Goal: Entertainment & Leisure: Consume media (video, audio)

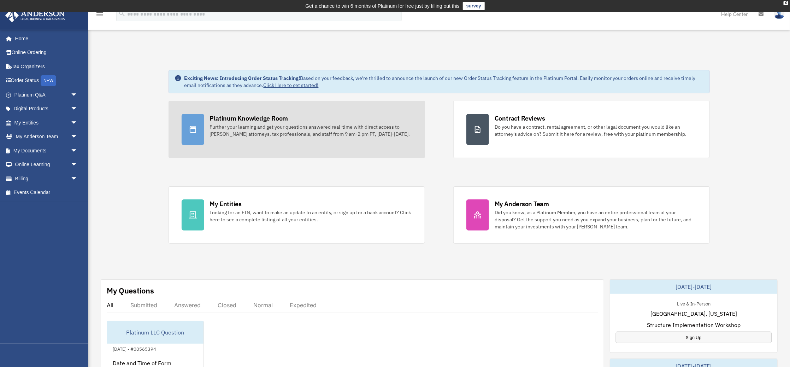
click at [223, 128] on div "Further your learning and get your questions answered real-time with direct acc…" at bounding box center [311, 130] width 202 height 14
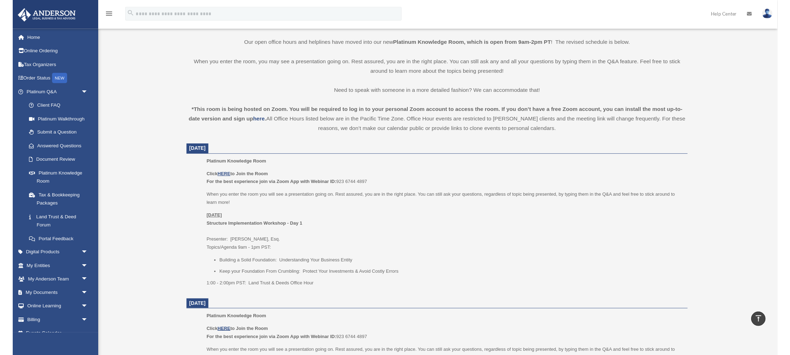
scroll to position [182, 0]
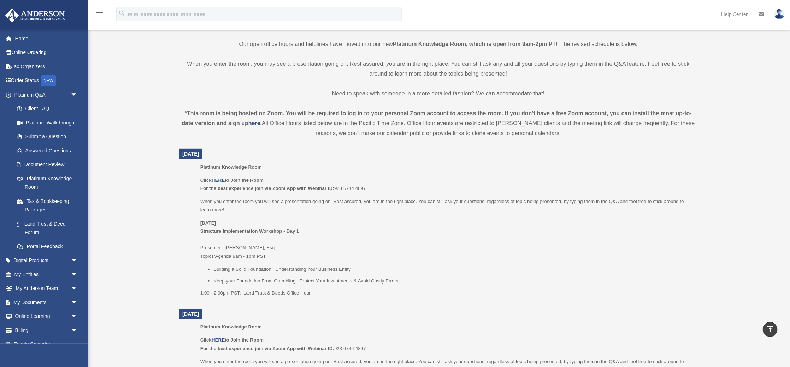
click at [220, 178] on u "HERE" at bounding box center [218, 179] width 13 height 5
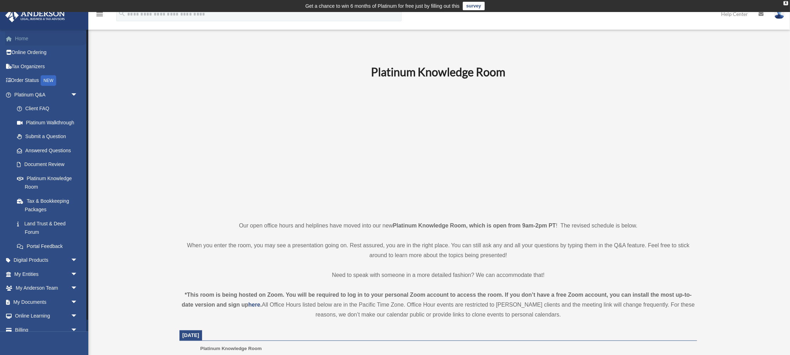
scroll to position [0, 0]
click at [17, 36] on link "Home" at bounding box center [46, 38] width 83 height 14
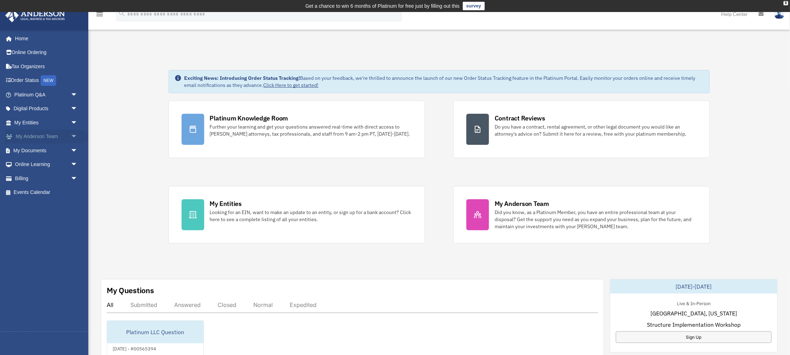
click at [53, 131] on link "My Anderson Team arrow_drop_down" at bounding box center [46, 137] width 83 height 14
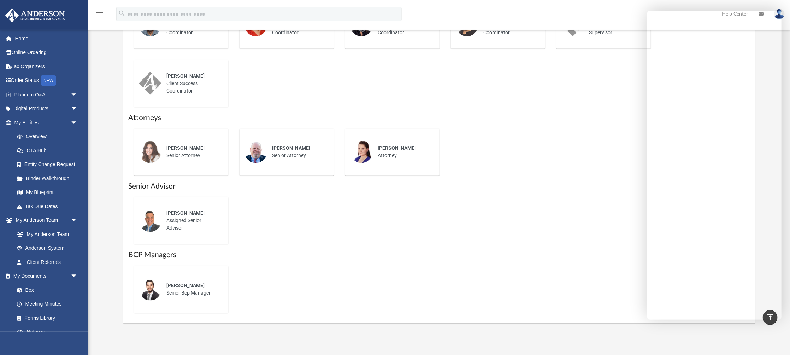
scroll to position [346, 0]
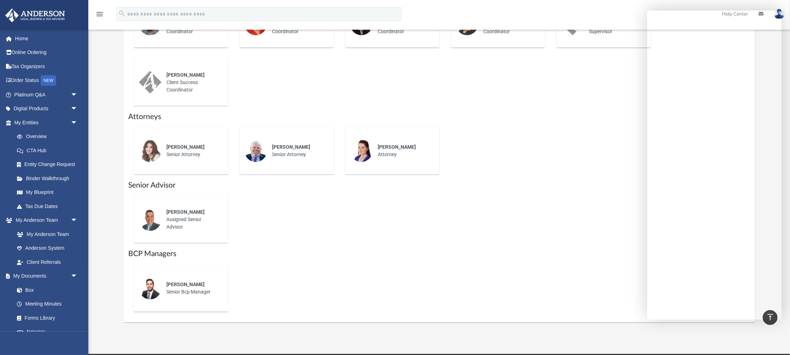
click at [615, 280] on div "[PERSON_NAME] Senior Bcp Manager" at bounding box center [439, 288] width 622 height 58
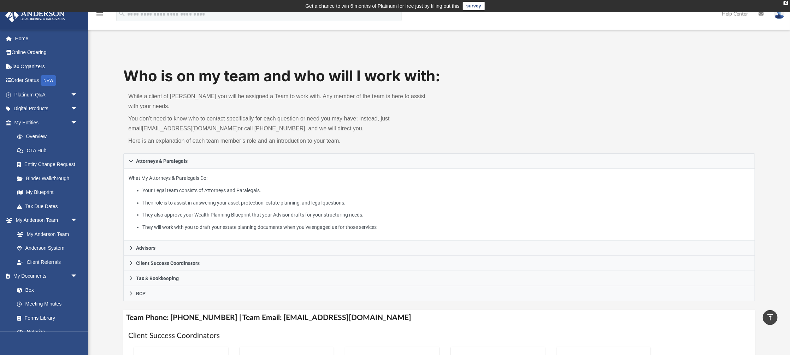
scroll to position [0, 0]
click at [43, 188] on link "My Blueprint" at bounding box center [49, 193] width 78 height 14
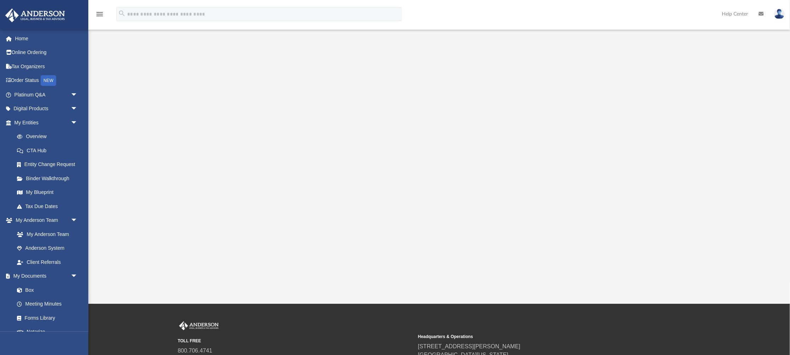
scroll to position [76, 0]
click at [180, 246] on div at bounding box center [439, 130] width 632 height 283
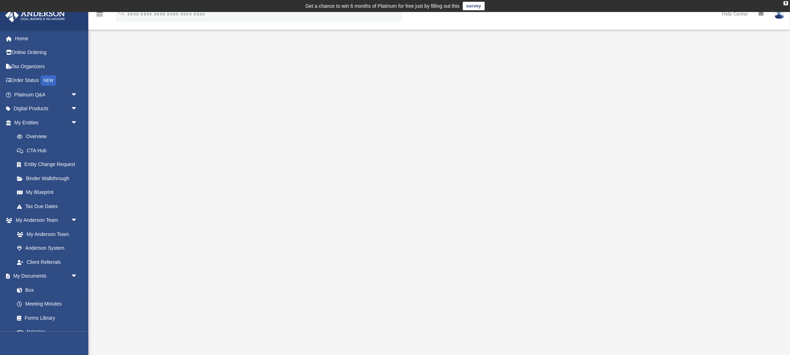
scroll to position [0, 0]
click at [74, 215] on span "arrow_drop_down" at bounding box center [78, 220] width 14 height 14
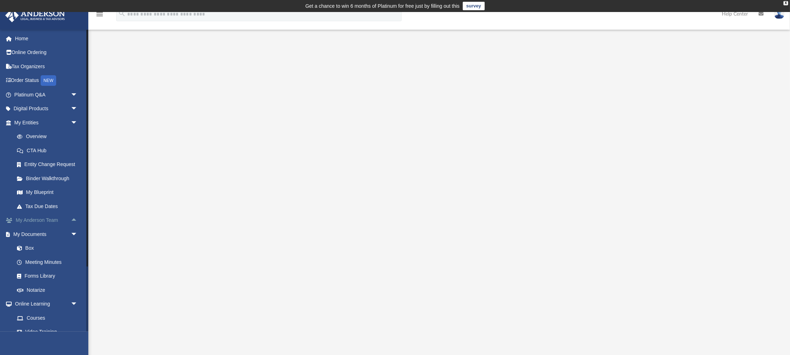
click at [43, 213] on link "My [PERSON_NAME] Team arrow_drop_up" at bounding box center [46, 220] width 83 height 14
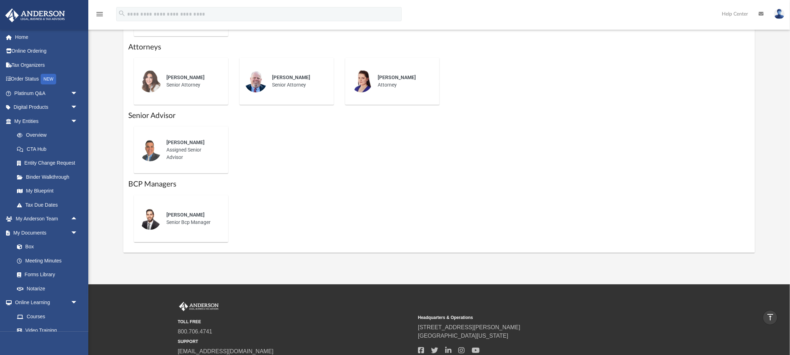
scroll to position [415, 0]
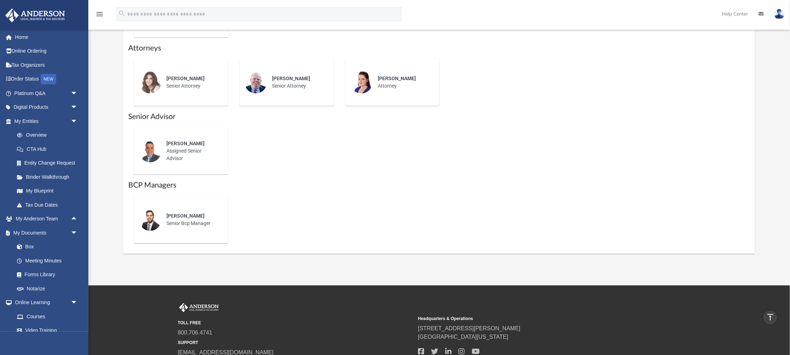
click at [154, 187] on h1 "BCP Managers" at bounding box center [439, 185] width 622 height 10
click at [154, 217] on img at bounding box center [150, 219] width 23 height 23
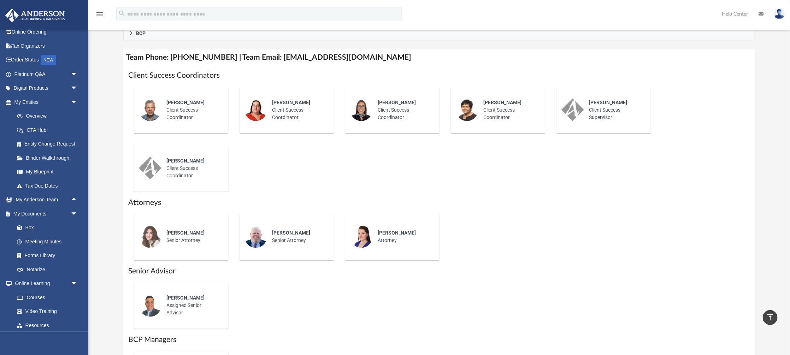
scroll to position [259, 0]
click at [33, 290] on link "Courses" at bounding box center [49, 297] width 78 height 14
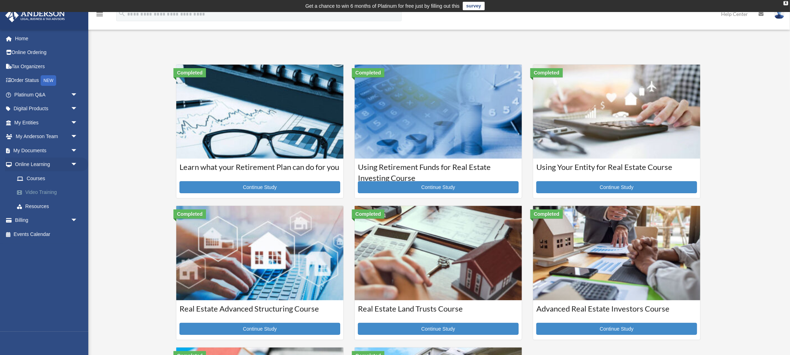
click at [56, 189] on link "Video Training" at bounding box center [49, 193] width 78 height 14
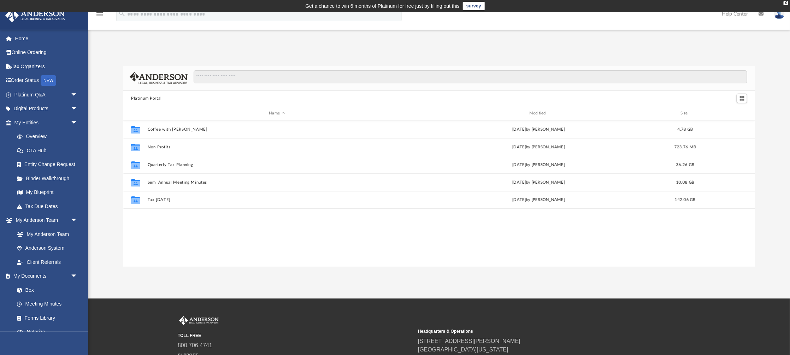
scroll to position [160, 632]
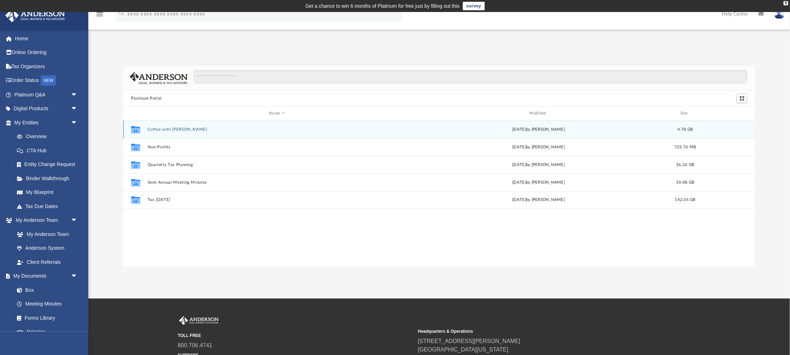
click at [169, 130] on button "Coffee with Carl" at bounding box center [277, 129] width 259 height 5
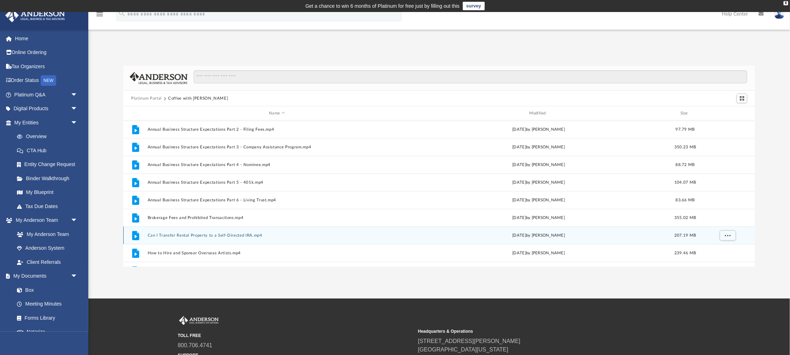
scroll to position [0, 0]
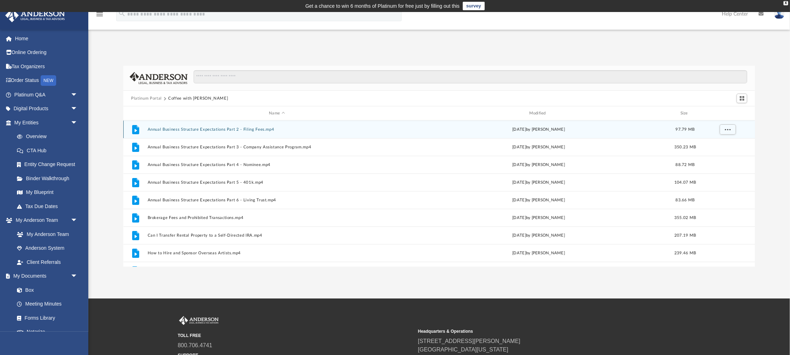
click at [194, 128] on button "Annual Business Structure Expectations Part 2 - Filing Fees.mp4" at bounding box center [277, 129] width 259 height 5
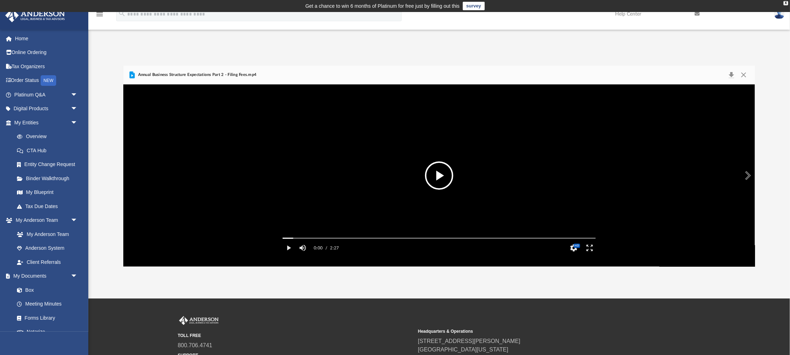
click at [436, 182] on button "File preview" at bounding box center [439, 175] width 28 height 28
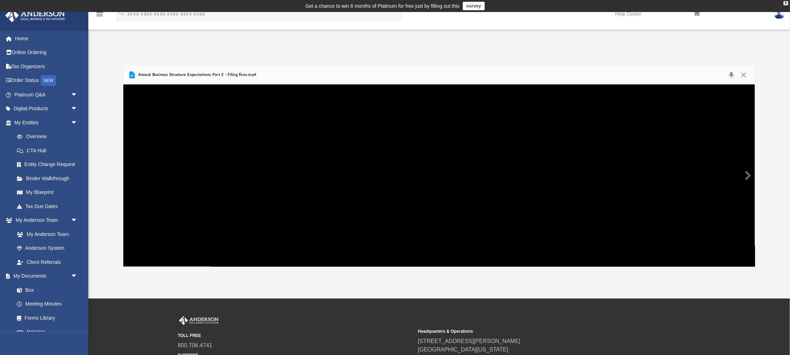
click at [747, 176] on button "Preview" at bounding box center [748, 176] width 16 height 20
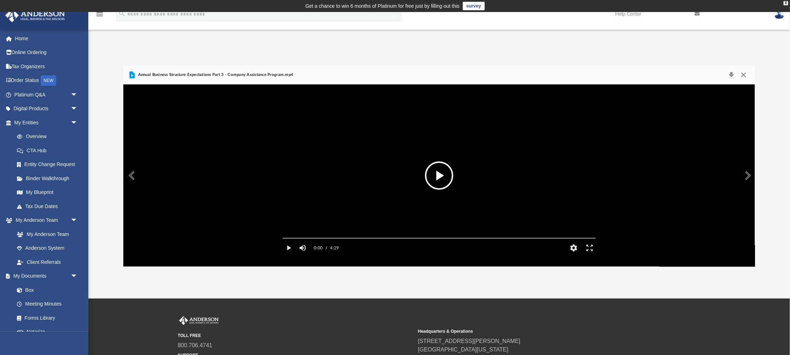
click at [745, 74] on button "Close" at bounding box center [744, 75] width 13 height 10
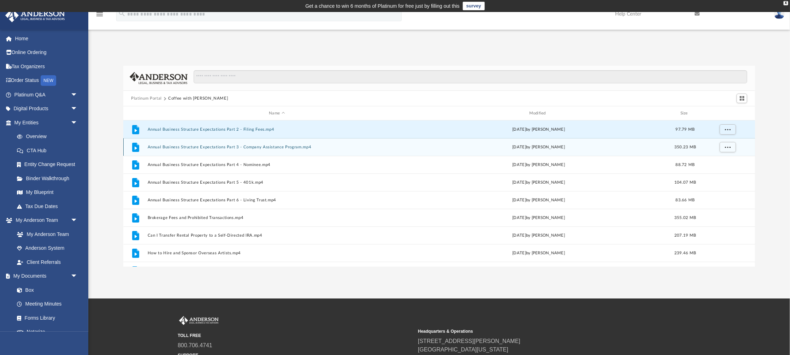
click at [278, 149] on button "Annual Business Structure Expectations Part 3 - Company Assistance Program.mp4" at bounding box center [277, 147] width 259 height 5
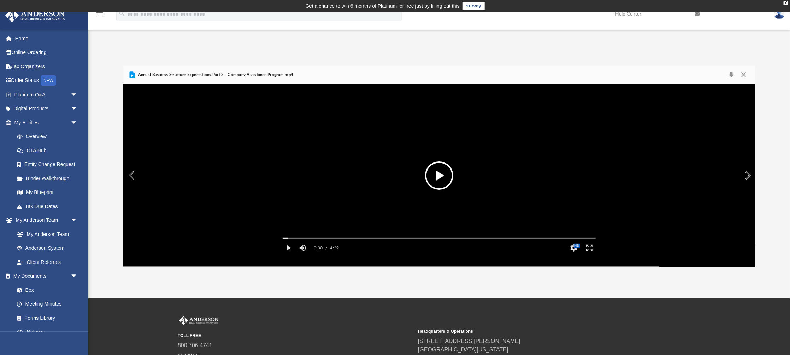
click at [438, 176] on button "File preview" at bounding box center [439, 175] width 28 height 28
click at [573, 255] on button "HD" at bounding box center [574, 248] width 16 height 14
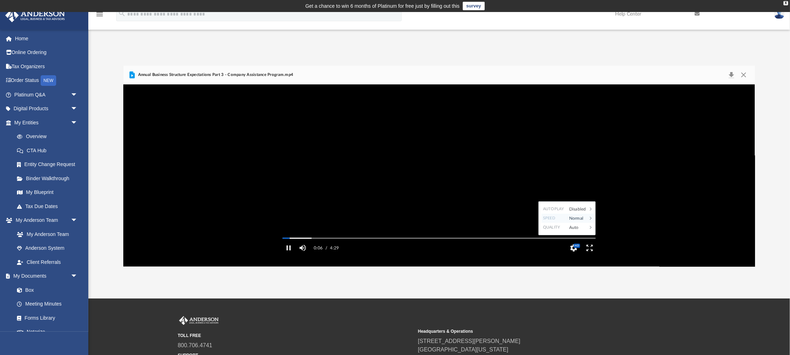
click at [562, 223] on div "Speed" at bounding box center [554, 218] width 24 height 9
click at [582, 223] on div "1.5" at bounding box center [583, 218] width 19 height 9
click at [662, 222] on div "Autoplay Disabled Speed 1.5 Quality Auto Subtitles/CC Off Audio Autoplay Disabl…" at bounding box center [439, 175] width 632 height 182
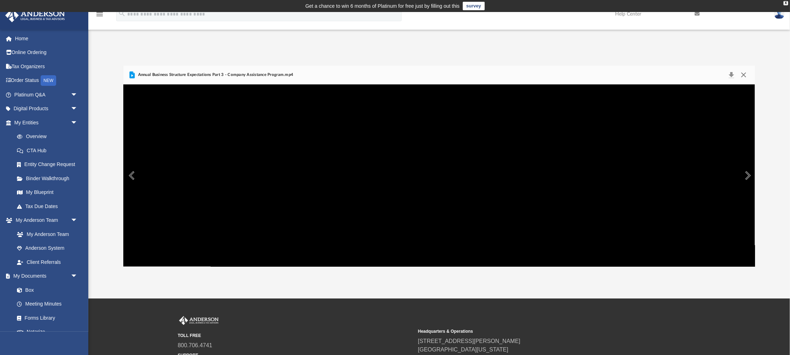
click at [745, 74] on button "Close" at bounding box center [744, 75] width 13 height 10
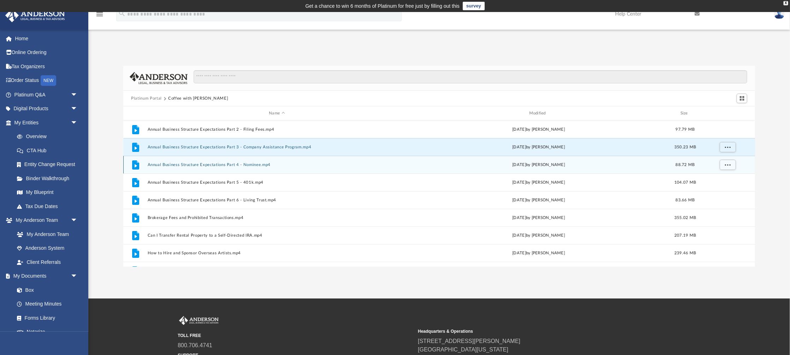
click at [251, 164] on button "Annual Business Structure Expectations Part 4 - Nominee.mp4" at bounding box center [277, 165] width 259 height 5
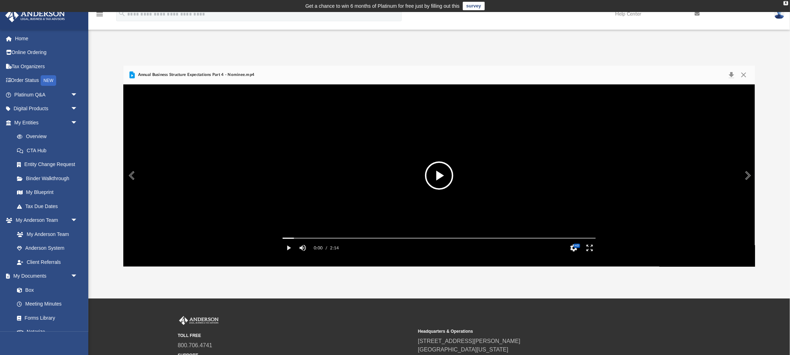
click at [445, 176] on button "File preview" at bounding box center [439, 175] width 28 height 28
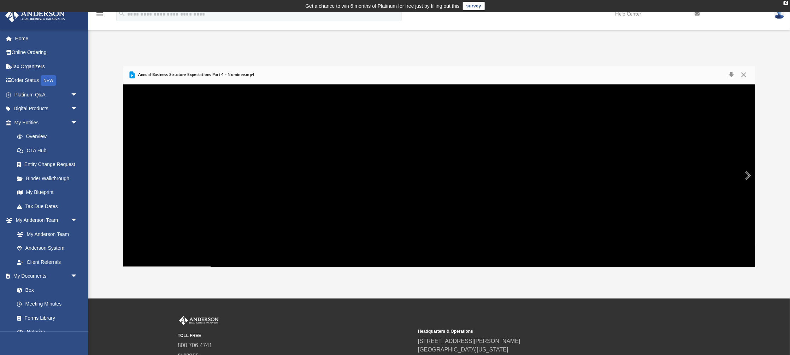
click at [749, 173] on button "Preview" at bounding box center [748, 176] width 16 height 20
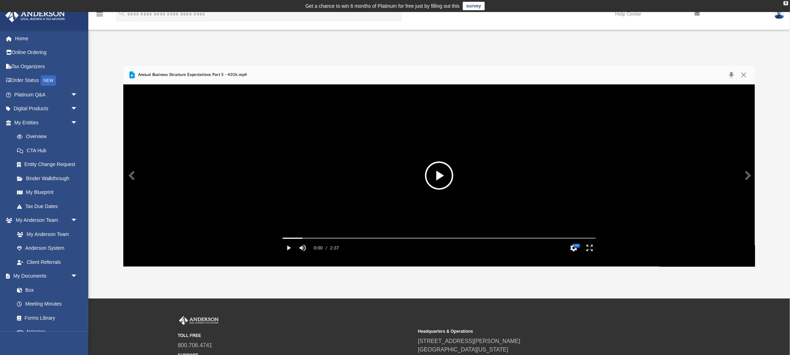
click at [441, 172] on button "File preview" at bounding box center [439, 175] width 28 height 28
click at [750, 176] on button "Preview" at bounding box center [748, 176] width 16 height 20
click at [439, 175] on button "File preview" at bounding box center [439, 175] width 28 height 28
click at [751, 174] on button "Preview" at bounding box center [748, 176] width 16 height 20
click at [435, 176] on button "File preview" at bounding box center [439, 175] width 28 height 28
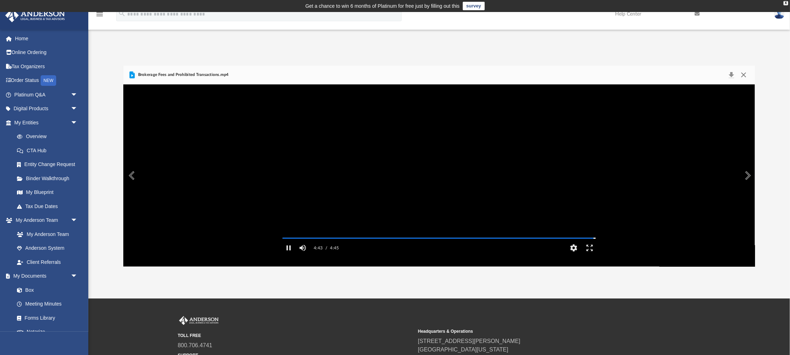
click at [746, 75] on button "Close" at bounding box center [744, 75] width 13 height 10
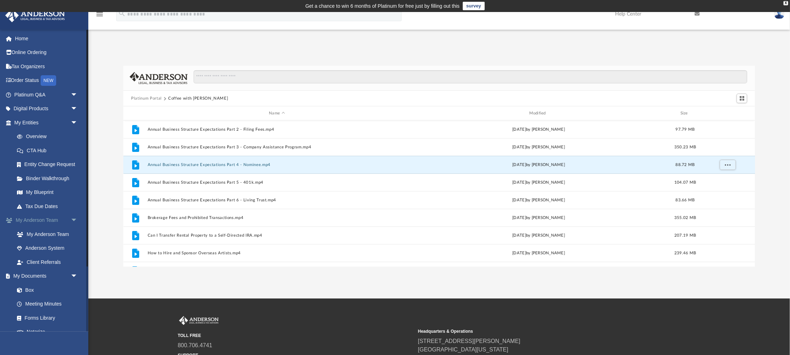
click at [54, 215] on link "My Anderson Team arrow_drop_down" at bounding box center [46, 220] width 83 height 14
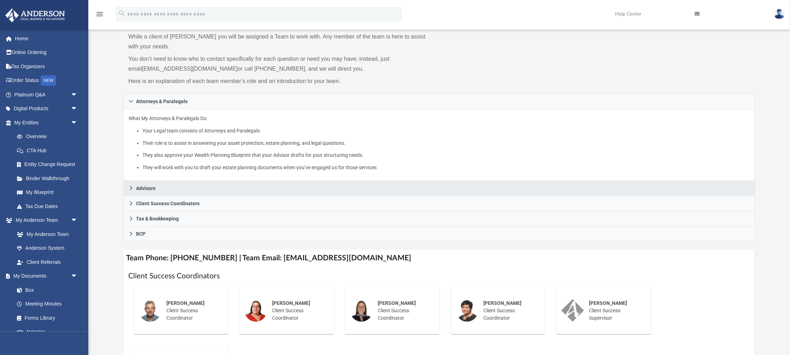
scroll to position [102, 0]
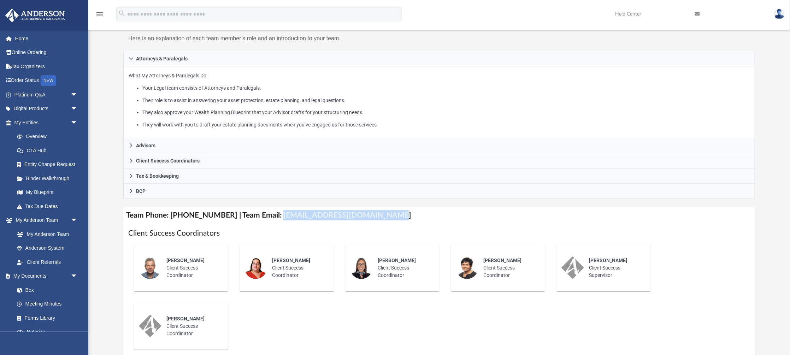
drag, startPoint x: 270, startPoint y: 216, endPoint x: 387, endPoint y: 222, distance: 117.5
click at [387, 222] on h4 "Team Phone: [PHONE_NUMBER] | Team Email: [EMAIL_ADDRESS][DOMAIN_NAME]" at bounding box center [439, 215] width 632 height 16
click at [357, 216] on h4 "Team Phone: [PHONE_NUMBER] | Team Email: [EMAIL_ADDRESS][DOMAIN_NAME]" at bounding box center [439, 215] width 632 height 16
click at [380, 215] on h4 "Team Phone: [PHONE_NUMBER] | Team Email: [EMAIL_ADDRESS][DOMAIN_NAME]" at bounding box center [439, 215] width 632 height 16
click at [777, 15] on img at bounding box center [779, 14] width 11 height 10
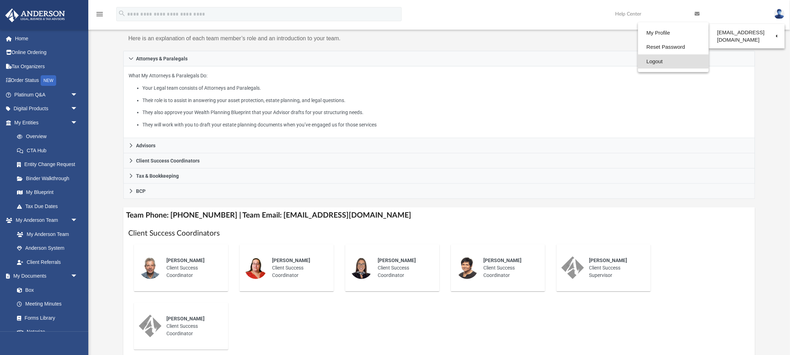
click at [651, 58] on link "Logout" at bounding box center [673, 61] width 71 height 14
